Goal: Task Accomplishment & Management: Manage account settings

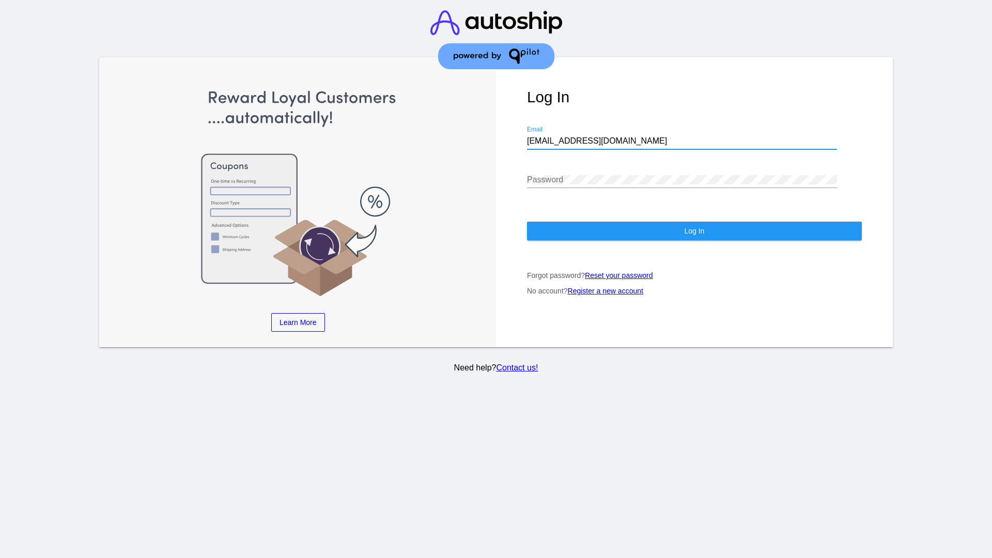
type input "[EMAIL_ADDRESS][DOMAIN_NAME]"
click at [694, 231] on span "Log In" at bounding box center [694, 231] width 20 height 8
